Goal: Information Seeking & Learning: Check status

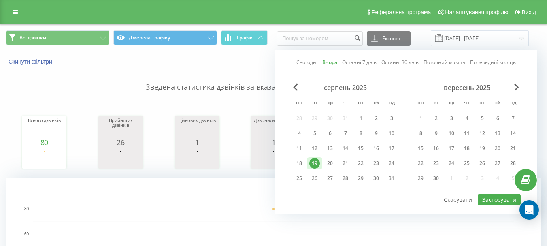
click at [327, 165] on div "20" at bounding box center [330, 163] width 11 height 11
click at [503, 198] on button "Застосувати" at bounding box center [499, 199] width 43 height 12
type input "[DATE] - [DATE]"
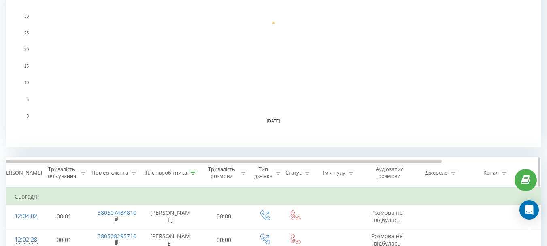
scroll to position [243, 0]
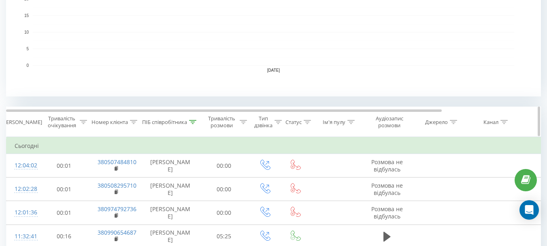
click at [194, 123] on icon at bounding box center [192, 122] width 7 height 4
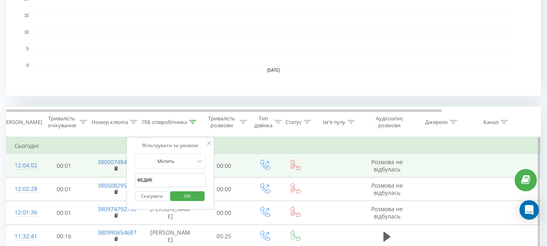
drag, startPoint x: 171, startPoint y: 180, endPoint x: 124, endPoint y: 170, distance: 47.5
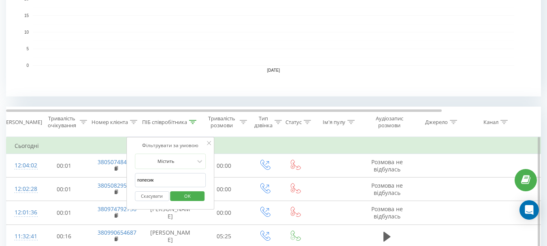
type input "попесик"
click at [181, 202] on div "Скасувати OK" at bounding box center [170, 196] width 71 height 18
click at [183, 200] on span "OK" at bounding box center [187, 195] width 23 height 13
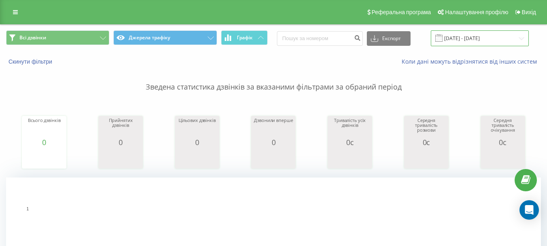
click at [478, 36] on input "[DATE] - [DATE]" at bounding box center [480, 38] width 98 height 16
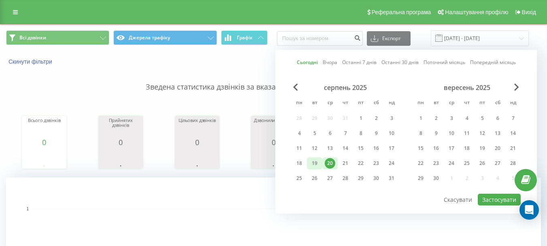
click at [321, 163] on div "19" at bounding box center [314, 163] width 15 height 12
click at [492, 202] on button "Застосувати" at bounding box center [499, 199] width 43 height 12
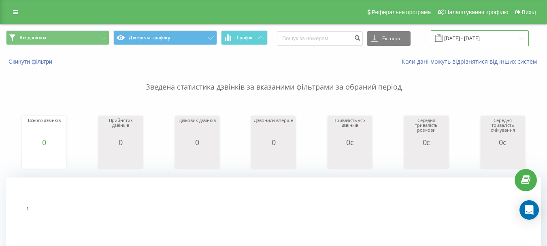
click at [469, 35] on input "19.08.2025 - 19.08.2025" at bounding box center [480, 38] width 98 height 16
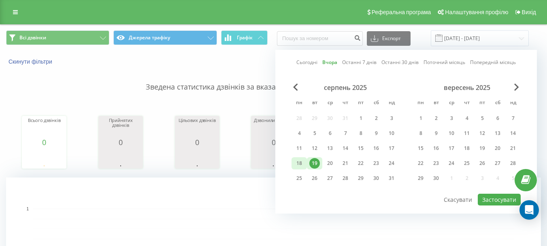
click at [301, 163] on div "18" at bounding box center [299, 163] width 11 height 11
click at [483, 199] on button "Застосувати" at bounding box center [499, 199] width 43 height 12
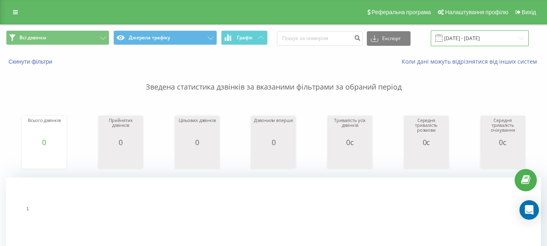
click at [474, 31] on input "18.08.2025 - 18.08.2025" at bounding box center [480, 38] width 98 height 16
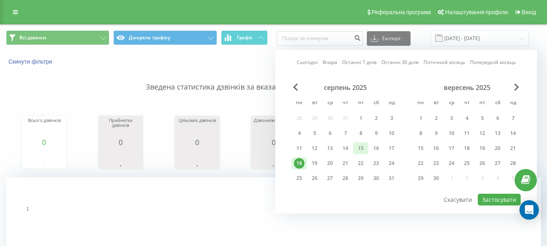
click at [357, 146] on div "15" at bounding box center [360, 148] width 11 height 11
click at [495, 198] on button "Застосувати" at bounding box center [499, 199] width 43 height 12
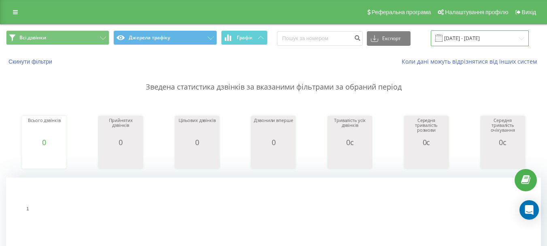
click at [469, 36] on input "15.08.2025 - 15.08.2025" at bounding box center [480, 38] width 98 height 16
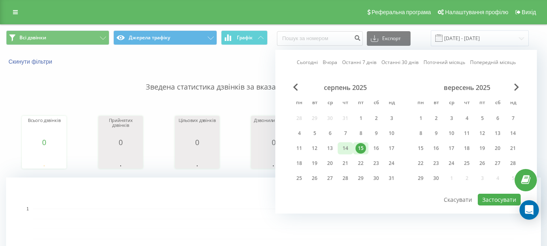
click at [343, 149] on div "14" at bounding box center [345, 148] width 11 height 11
click at [482, 197] on button "Застосувати" at bounding box center [499, 199] width 43 height 12
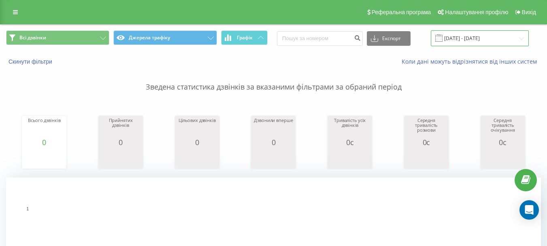
click at [476, 39] on input "14.08.2025 - 14.08.2025" at bounding box center [480, 38] width 98 height 16
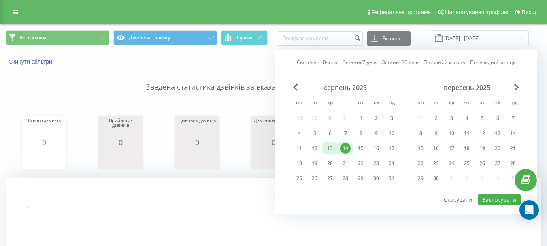
click at [334, 144] on div "13" at bounding box center [330, 148] width 11 height 11
click at [485, 201] on button "Застосувати" at bounding box center [499, 199] width 43 height 12
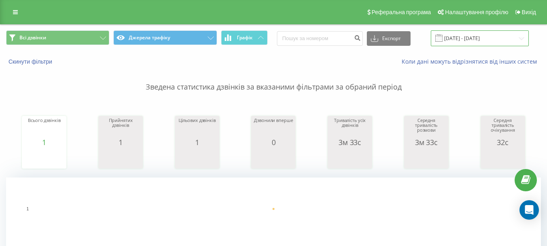
drag, startPoint x: 458, startPoint y: 31, endPoint x: 459, endPoint y: 36, distance: 4.6
click at [459, 36] on input "13.08.2025 - 13.08.2025" at bounding box center [480, 38] width 98 height 16
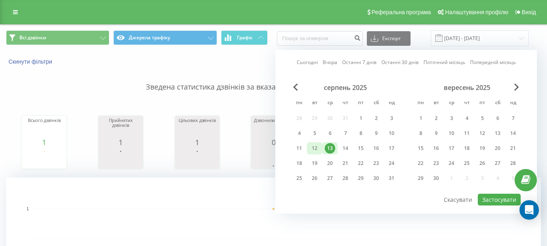
click at [311, 145] on div "12" at bounding box center [314, 148] width 11 height 11
click at [500, 197] on button "Застосувати" at bounding box center [499, 199] width 43 height 12
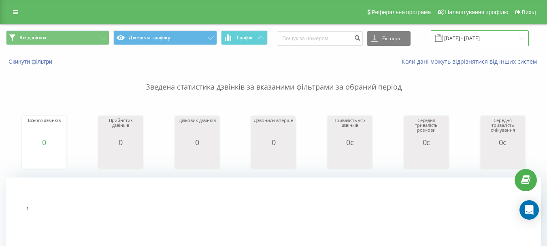
click at [470, 38] on input "12.08.2025 - 12.08.2025" at bounding box center [480, 38] width 98 height 16
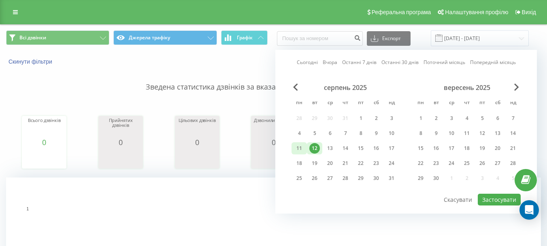
click at [302, 151] on div "11" at bounding box center [299, 148] width 11 height 11
click at [493, 202] on button "Застосувати" at bounding box center [499, 199] width 43 height 12
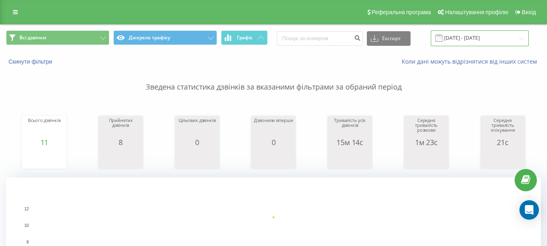
click at [461, 38] on input "11.08.2025 - 11.08.2025" at bounding box center [480, 38] width 98 height 16
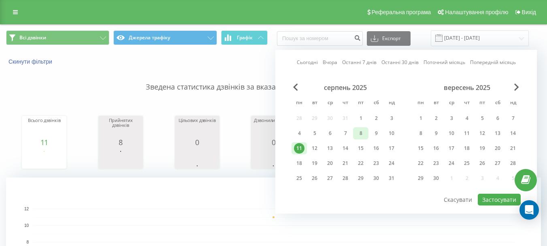
click at [358, 131] on div "8" at bounding box center [360, 133] width 11 height 11
click at [497, 204] on button "Застосувати" at bounding box center [499, 199] width 43 height 12
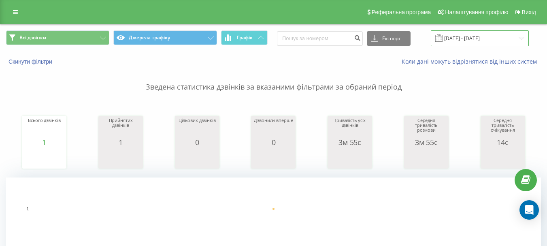
click at [469, 38] on input "08.08.2025 - 08.08.2025" at bounding box center [480, 38] width 98 height 16
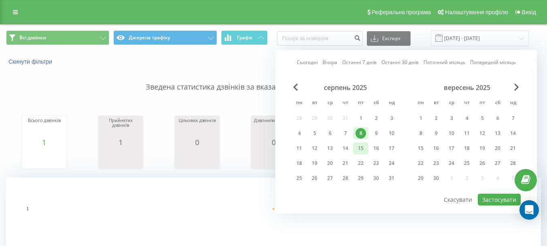
drag, startPoint x: 346, startPoint y: 132, endPoint x: 360, endPoint y: 142, distance: 17.7
click at [345, 132] on div "7" at bounding box center [345, 133] width 11 height 11
click at [495, 201] on button "Застосувати" at bounding box center [499, 199] width 43 height 12
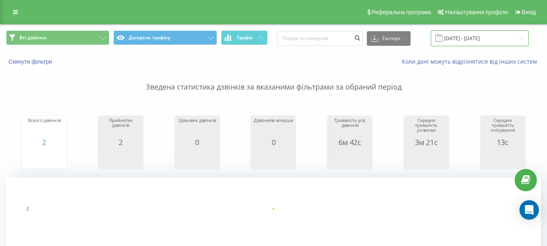
click at [476, 36] on input "07.08.2025 - 07.08.2025" at bounding box center [480, 38] width 98 height 16
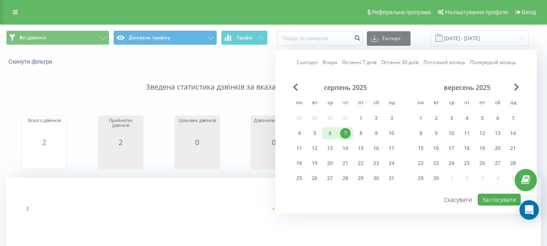
click at [328, 134] on div "6" at bounding box center [330, 133] width 11 height 11
click at [486, 200] on button "Застосувати" at bounding box center [499, 199] width 43 height 12
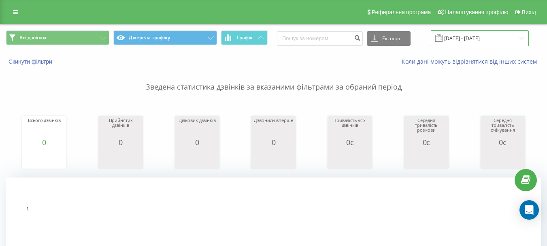
click at [486, 31] on input "06.08.2025 - 06.08.2025" at bounding box center [480, 38] width 98 height 16
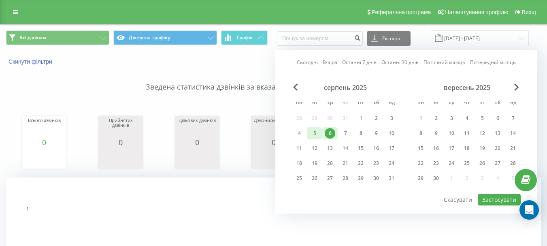
click at [320, 130] on div "5" at bounding box center [314, 133] width 15 height 12
click at [488, 203] on button "Застосувати" at bounding box center [499, 199] width 43 height 12
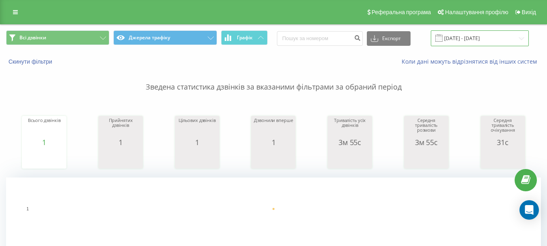
click at [475, 36] on input "05.08.2025 - 05.08.2025" at bounding box center [480, 38] width 98 height 16
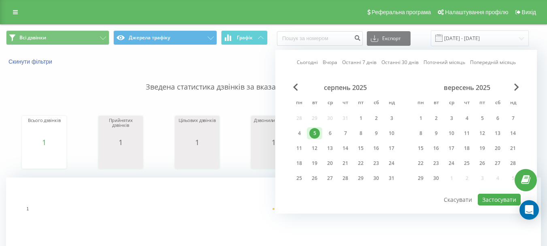
drag, startPoint x: 304, startPoint y: 137, endPoint x: 313, endPoint y: 142, distance: 10.5
click at [303, 137] on div "4" at bounding box center [299, 133] width 11 height 11
click at [493, 201] on button "Застосувати" at bounding box center [499, 199] width 43 height 12
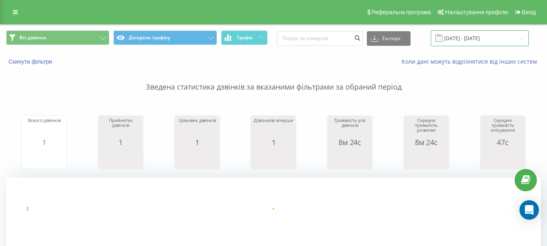
click at [460, 42] on input "04.08.2025 - 04.08.2025" at bounding box center [480, 38] width 98 height 16
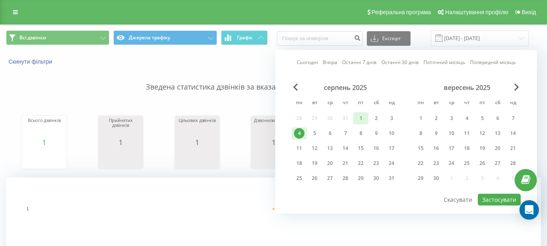
click at [360, 118] on div "1" at bounding box center [360, 118] width 11 height 11
click at [458, 34] on input "04.08.2025 - 04.08.2025" at bounding box center [480, 38] width 98 height 16
click at [495, 197] on button "Застосувати" at bounding box center [499, 199] width 43 height 12
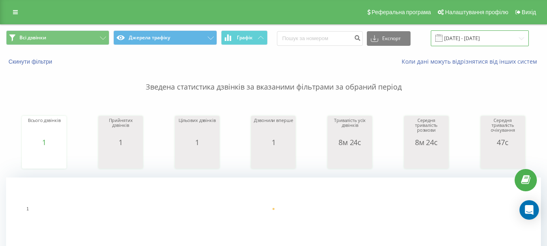
click at [470, 38] on input "04.08.2025 - 04.08.2025" at bounding box center [480, 38] width 98 height 16
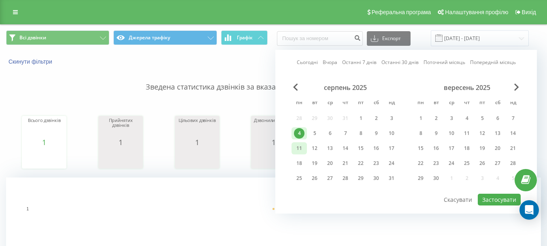
click at [301, 147] on div "11" at bounding box center [299, 148] width 11 height 11
click at [355, 147] on div "15" at bounding box center [360, 148] width 15 height 12
click at [301, 161] on div "18" at bounding box center [299, 163] width 11 height 11
click at [312, 163] on div "19" at bounding box center [314, 163] width 11 height 11
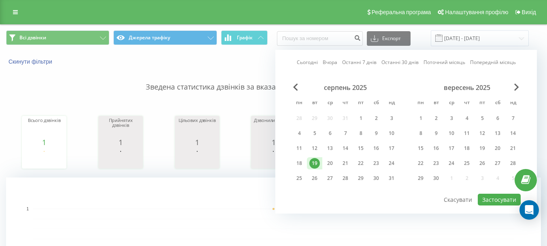
click at [312, 163] on div "19" at bounding box center [314, 163] width 11 height 11
click at [502, 200] on button "Застосувати" at bounding box center [499, 199] width 43 height 12
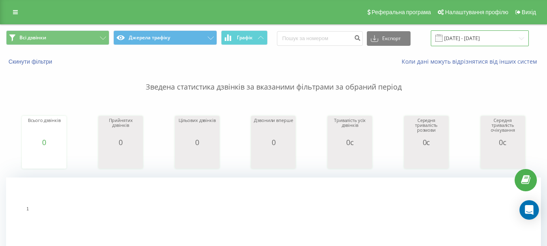
click at [477, 38] on input "19.08.2025 - 19.08.2025" at bounding box center [480, 38] width 98 height 16
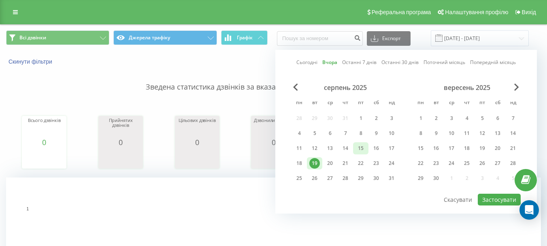
click at [355, 144] on div "15" at bounding box center [360, 148] width 11 height 11
click at [355, 144] on div "15" at bounding box center [360, 148] width 15 height 12
click at [505, 204] on button "Застосувати" at bounding box center [499, 199] width 43 height 12
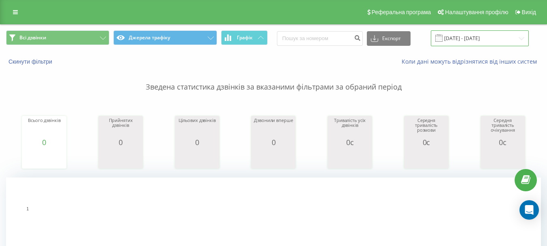
click at [486, 37] on input "15.08.2025 - 15.08.2025" at bounding box center [480, 38] width 98 height 16
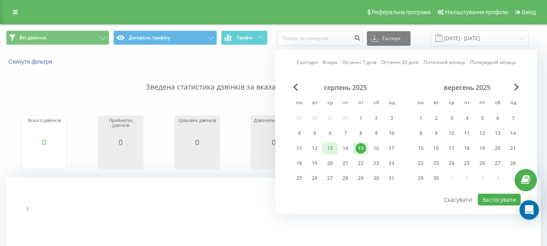
click at [330, 145] on div "13" at bounding box center [330, 148] width 11 height 11
click at [482, 196] on button "Застосувати" at bounding box center [499, 199] width 43 height 12
type input "13.08.2025 - 13.08.2025"
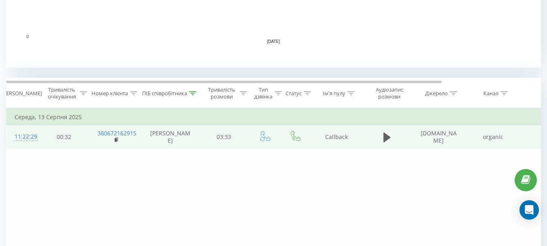
scroll to position [283, 0]
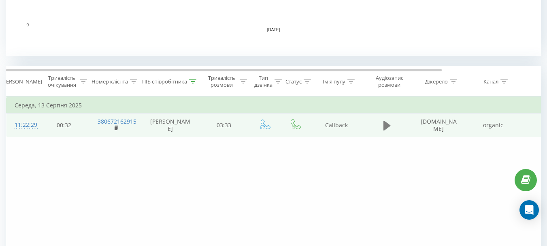
click at [385, 126] on icon at bounding box center [386, 125] width 7 height 10
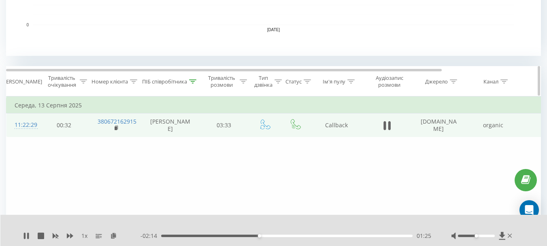
click at [197, 82] on div "ПІБ співробітника" at bounding box center [170, 81] width 57 height 7
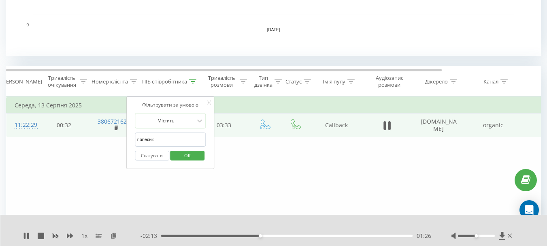
drag, startPoint x: 164, startPoint y: 137, endPoint x: 25, endPoint y: 125, distance: 139.8
click at [26, 128] on table "Фільтрувати за умовою Дорівнює Скасувати OK Фільтрувати за умовою Містить Скасу…" at bounding box center [334, 116] width 656 height 40
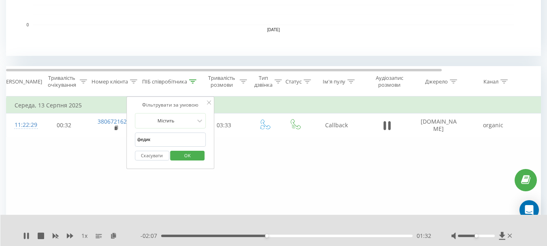
type input "ФЕДИК"
click at [190, 161] on span "OK" at bounding box center [187, 155] width 23 height 13
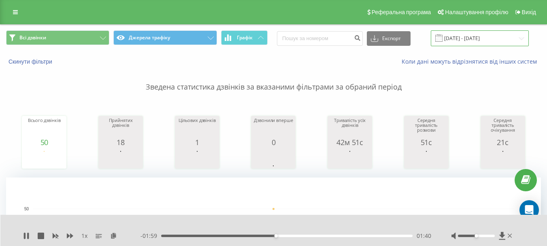
click at [478, 42] on input "13.08.2025 - 13.08.2025" at bounding box center [480, 38] width 98 height 16
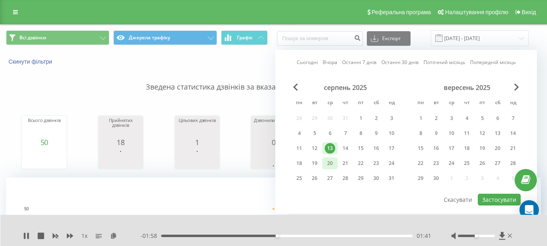
click at [331, 162] on div "20" at bounding box center [330, 163] width 11 height 11
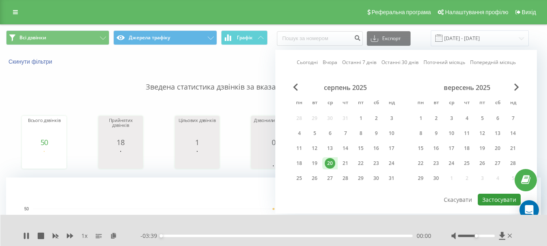
click at [501, 196] on button "Застосувати" at bounding box center [499, 199] width 43 height 12
type input "[DATE] - [DATE]"
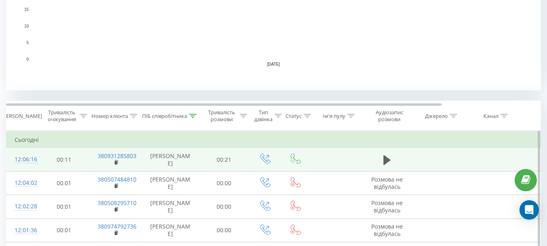
scroll to position [324, 0]
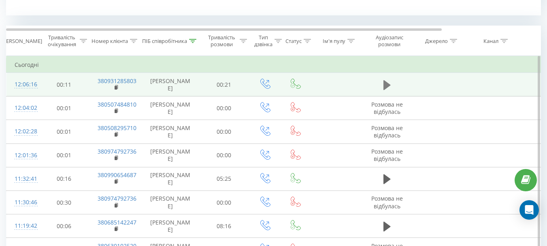
click at [383, 88] on icon at bounding box center [386, 85] width 7 height 10
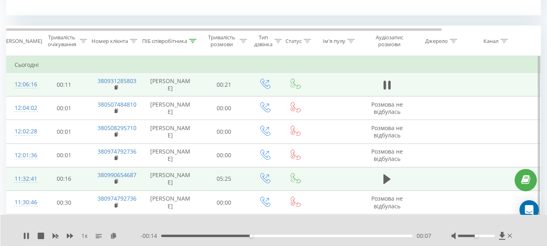
scroll to position [405, 0]
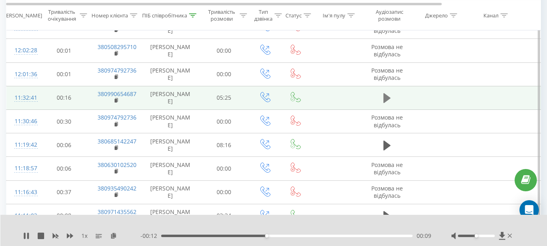
click at [389, 100] on icon at bounding box center [386, 97] width 7 height 11
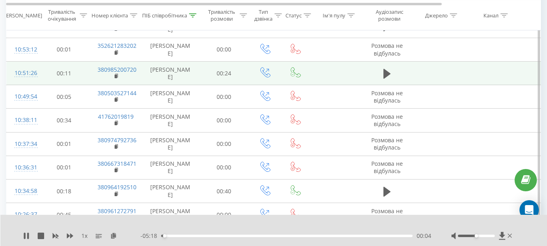
scroll to position [688, 0]
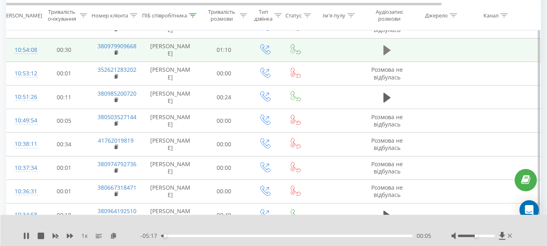
click at [387, 49] on icon at bounding box center [386, 50] width 7 height 10
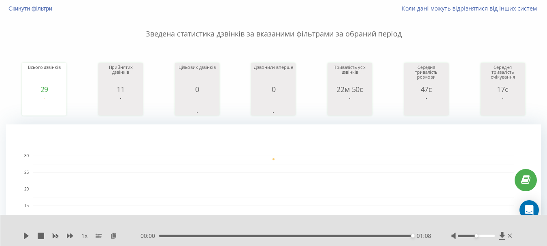
scroll to position [0, 0]
